Goal: Entertainment & Leisure: Browse casually

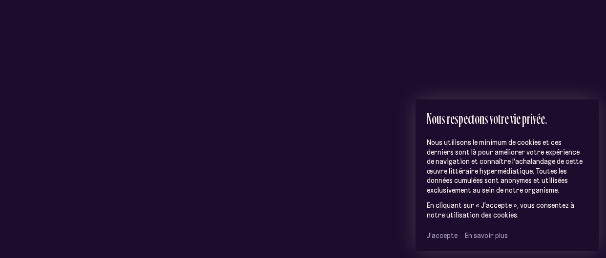
click at [446, 236] on span "J’accepte" at bounding box center [442, 236] width 31 height 9
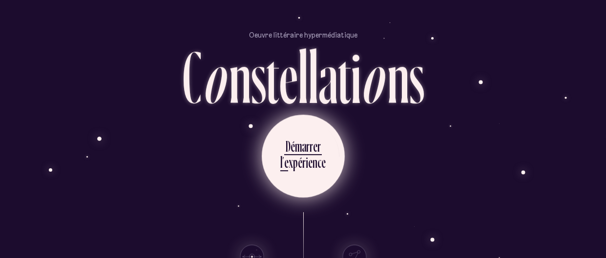
click at [299, 152] on div "m" at bounding box center [298, 146] width 7 height 19
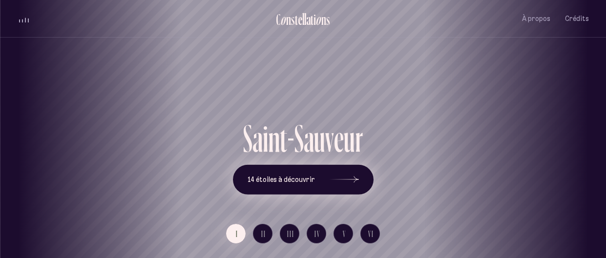
click at [287, 182] on span "14 étoiles à découvrir" at bounding box center [281, 180] width 67 height 8
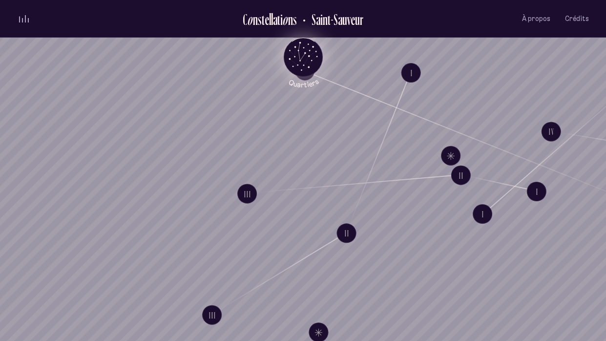
click at [311, 64] on icon "Quartiers" at bounding box center [303, 73] width 57 height 30
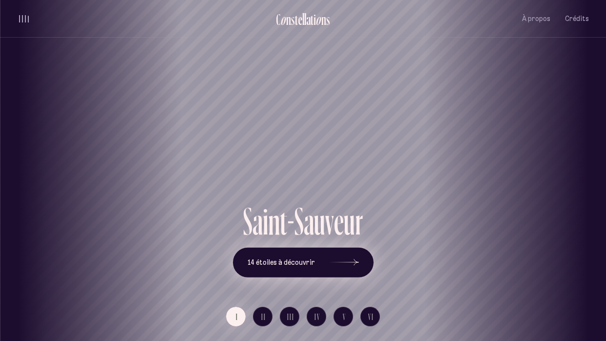
click at [264, 258] on span "14 étoiles à découvrir" at bounding box center [281, 262] width 67 height 8
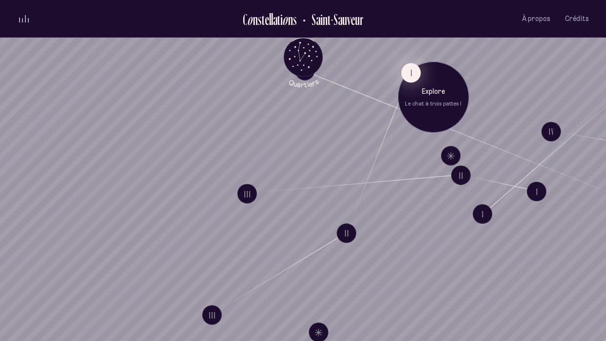
click at [407, 77] on button "I" at bounding box center [411, 73] width 20 height 20
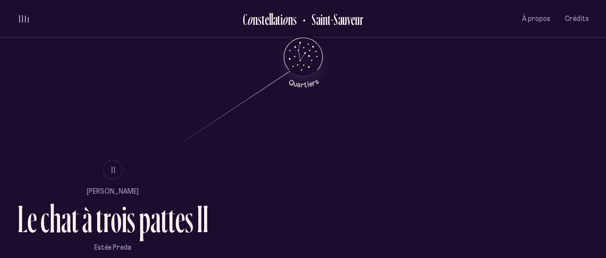
scroll to position [475, 0]
click at [117, 167] on button "II" at bounding box center [113, 170] width 20 height 20
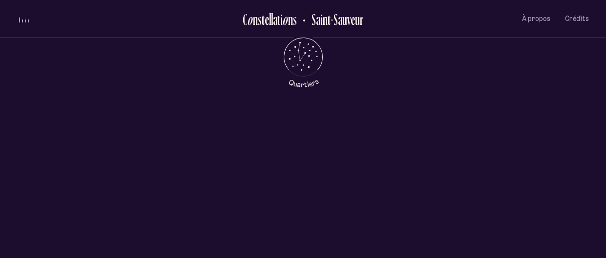
scroll to position [0, 0]
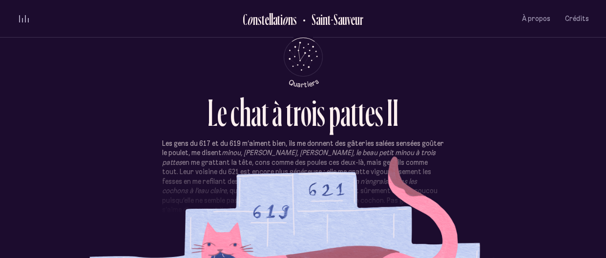
click at [260, 212] on p "Les gens du 617 et du 619 m’aiment bien, ils me donnent des gâteries salées sen…" at bounding box center [303, 201] width 282 height 124
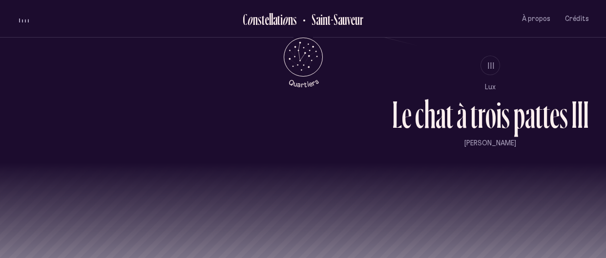
scroll to position [807, 0]
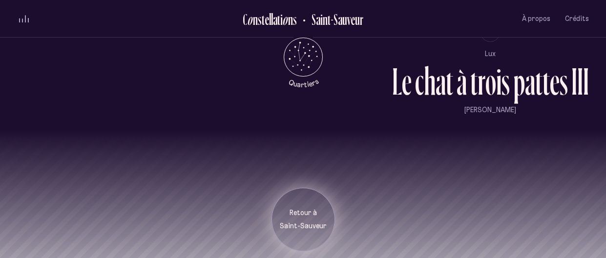
click at [297, 223] on p "Saint-Sauveur" at bounding box center [303, 227] width 49 height 10
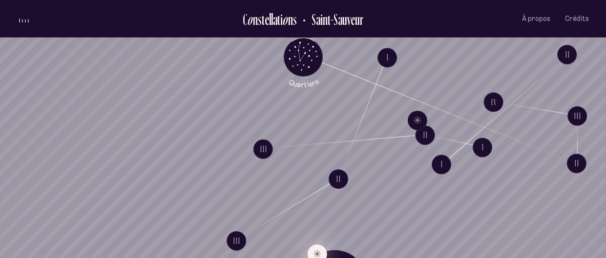
click at [316, 247] on button "Explore Étoile solitaire IV" at bounding box center [317, 254] width 20 height 20
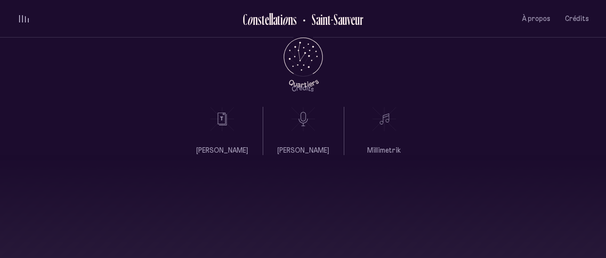
scroll to position [368, 0]
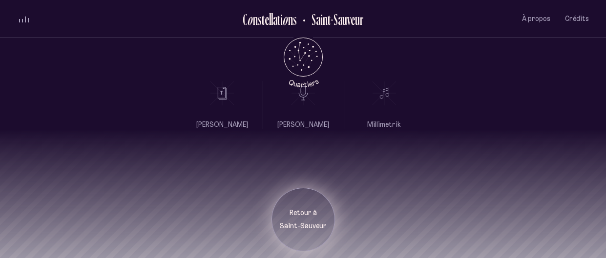
click at [290, 201] on div "Retour à [GEOGRAPHIC_DATA]" at bounding box center [304, 220] width 64 height 64
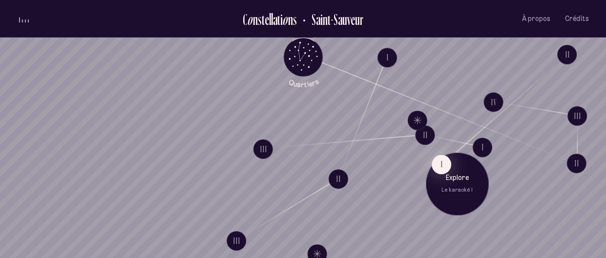
click at [445, 175] on p "Explore" at bounding box center [457, 179] width 49 height 10
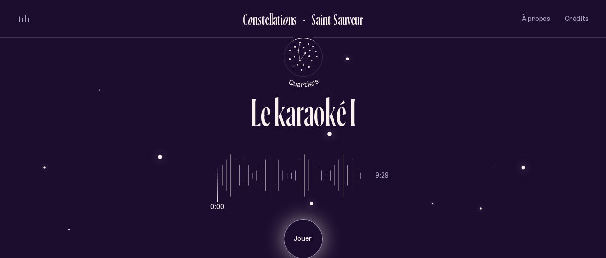
click at [298, 234] on div "Jouer" at bounding box center [303, 239] width 39 height 39
click at [310, 233] on div "Pause" at bounding box center [303, 239] width 39 height 39
click at [300, 243] on p "Jouer" at bounding box center [303, 239] width 24 height 10
click at [300, 244] on p "Pause" at bounding box center [303, 239] width 24 height 10
click at [304, 243] on p "Jouer" at bounding box center [303, 239] width 24 height 10
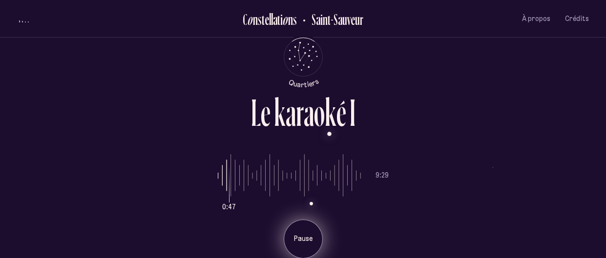
click at [303, 241] on p "Pause" at bounding box center [303, 239] width 24 height 10
click at [303, 241] on p "Jouer" at bounding box center [303, 239] width 24 height 10
click at [229, 183] on input "range" at bounding box center [289, 175] width 143 height 73
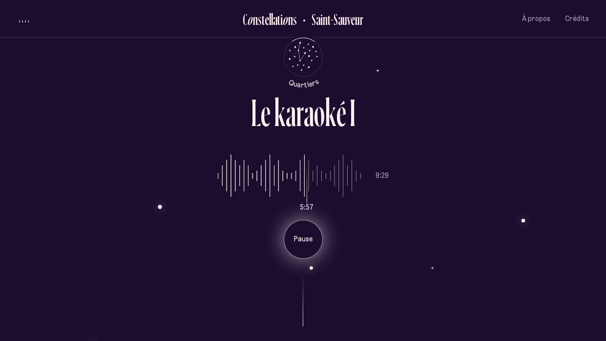
type input "***"
click at [298, 184] on input "range" at bounding box center [289, 175] width 143 height 73
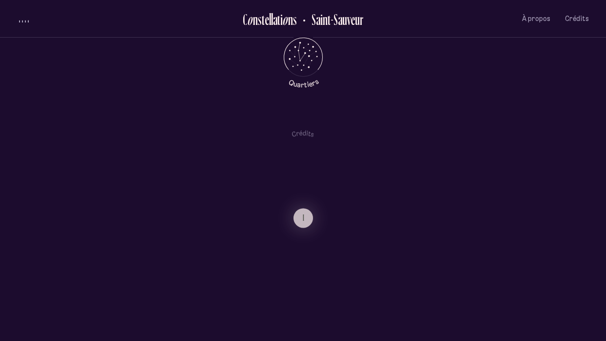
scroll to position [435, 0]
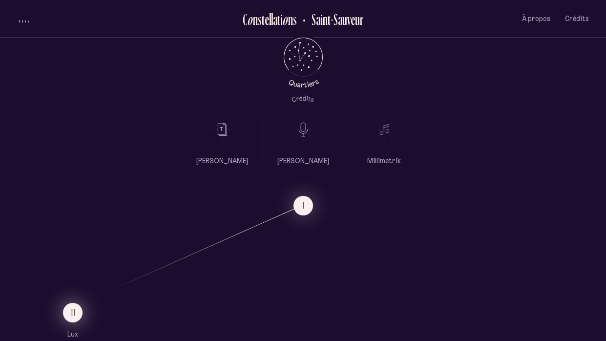
click at [76, 258] on button "II" at bounding box center [73, 313] width 20 height 20
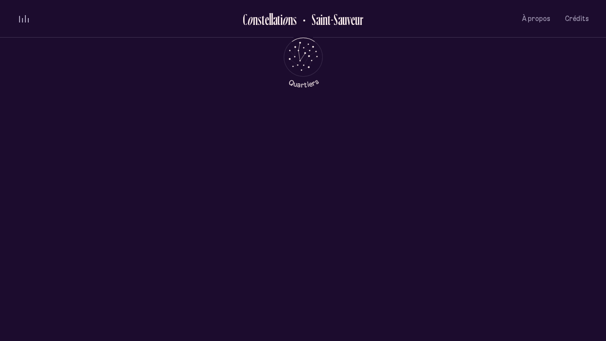
scroll to position [0, 0]
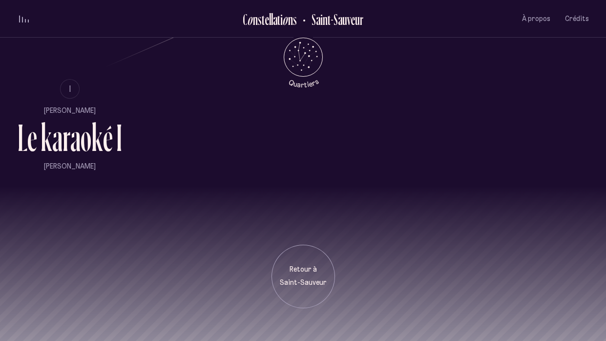
scroll to position [674, 0]
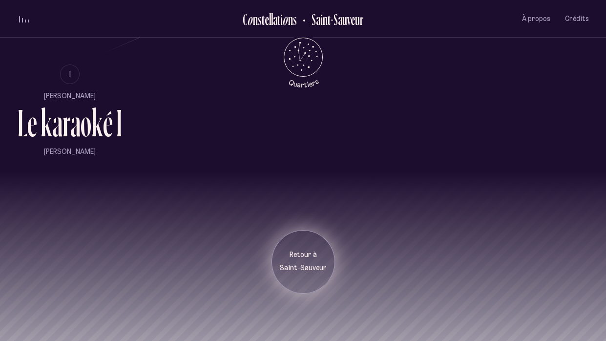
click at [300, 237] on div "Retour à [GEOGRAPHIC_DATA]" at bounding box center [304, 262] width 64 height 64
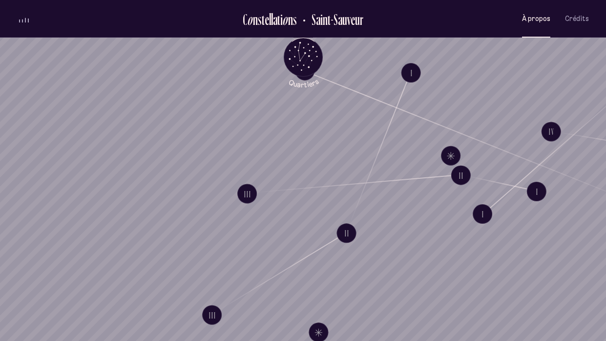
click at [534, 19] on span "À propos" at bounding box center [536, 19] width 28 height 8
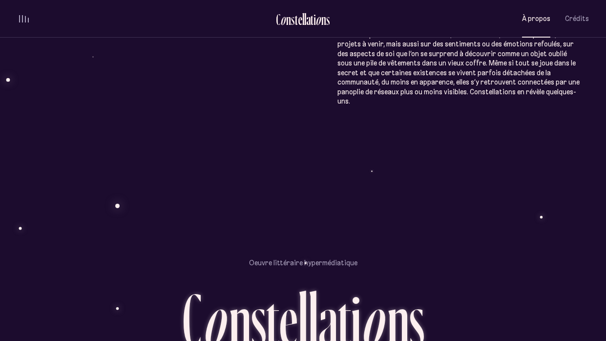
scroll to position [608, 0]
click at [583, 21] on span "Crédits" at bounding box center [577, 19] width 24 height 8
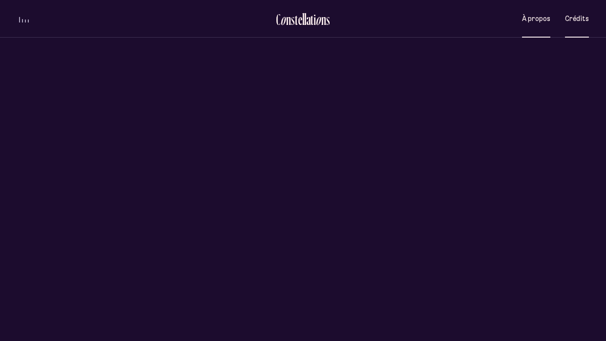
scroll to position [0, 0]
